Goal: Information Seeking & Learning: Learn about a topic

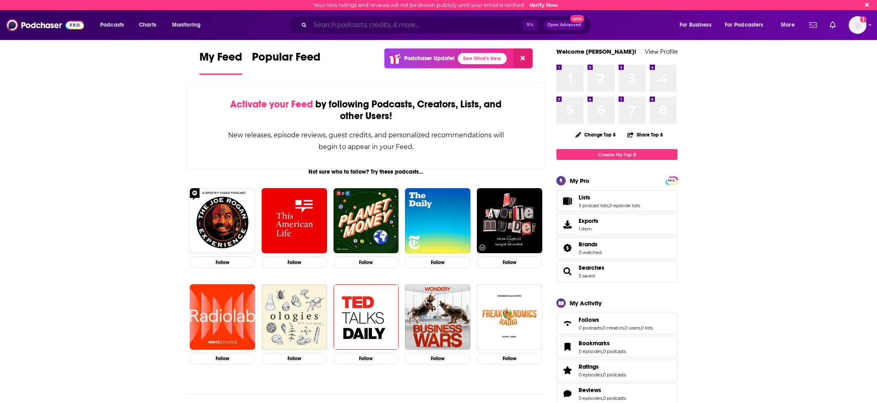
click at [365, 23] on input "Search podcasts, credits, & more..." at bounding box center [416, 25] width 212 height 13
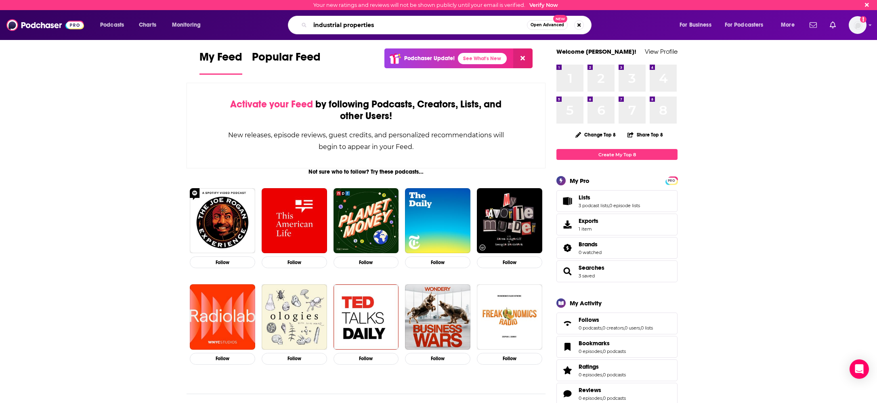
type input "industrial properties"
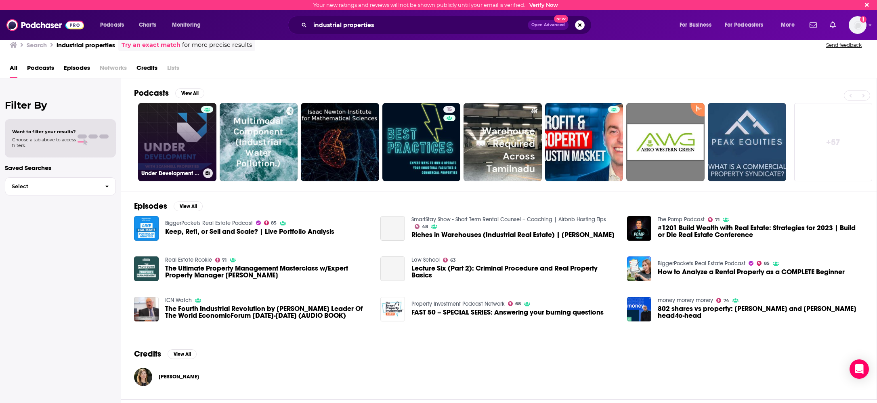
click at [180, 142] on link "Under Development with [PERSON_NAME] Properties" at bounding box center [177, 142] width 78 height 78
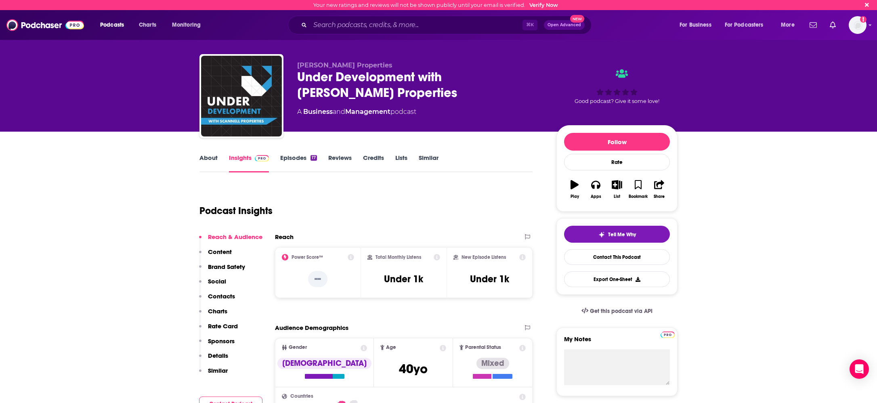
scroll to position [6, 0]
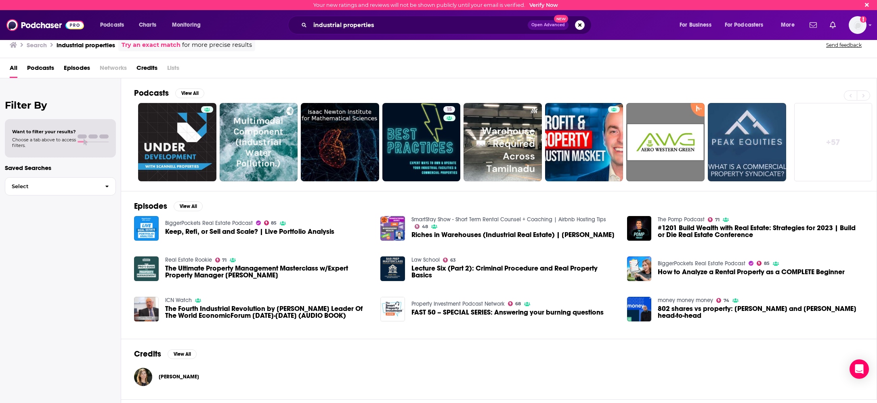
click at [203, 232] on span "Keep, Refi, or Sell and Scale? | Live Portfolio Analysis" at bounding box center [249, 231] width 169 height 7
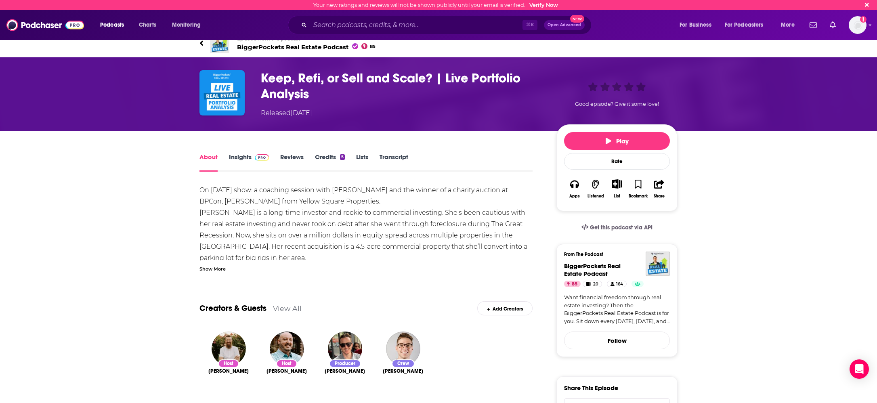
scroll to position [0, 0]
